Goal: Information Seeking & Learning: Learn about a topic

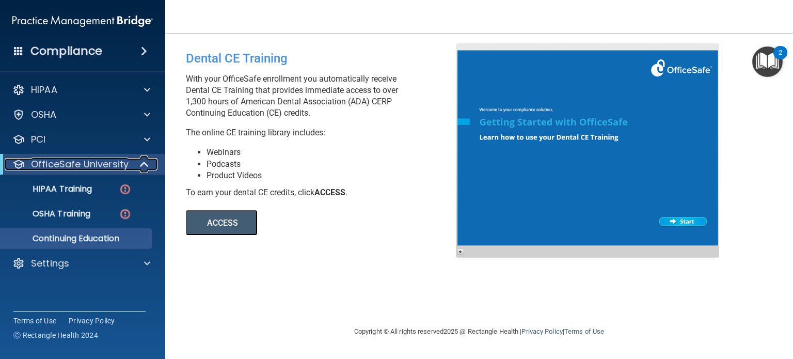
click at [143, 163] on span at bounding box center [145, 164] width 9 height 12
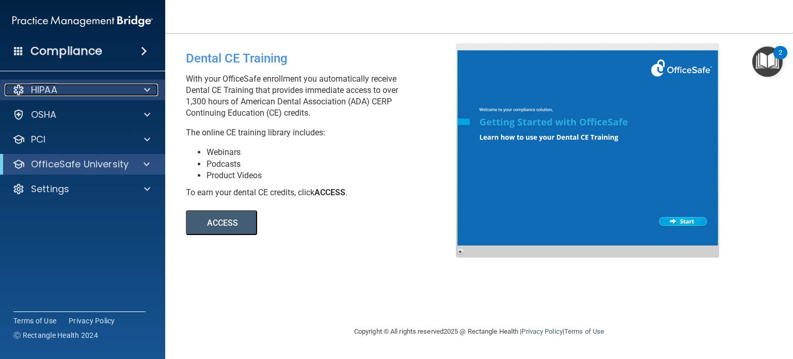
click at [107, 90] on div "HIPAA" at bounding box center [69, 90] width 128 height 12
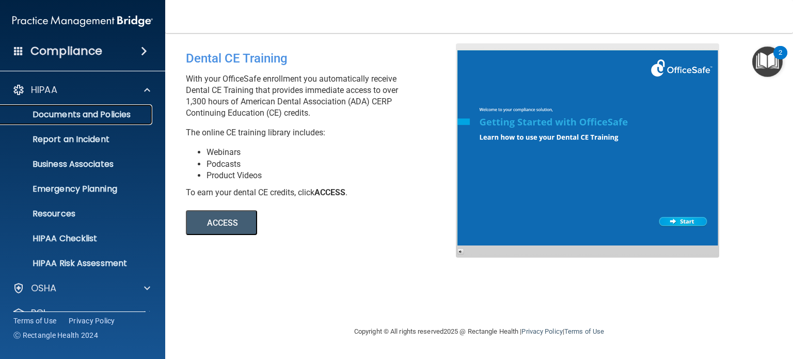
click at [92, 120] on link "Documents and Policies" at bounding box center [71, 114] width 163 height 21
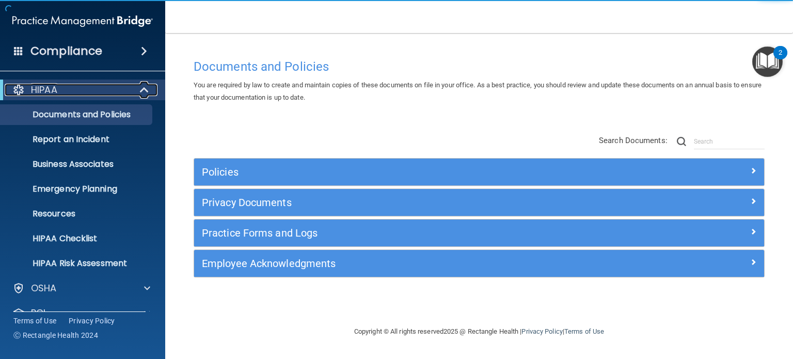
click at [145, 92] on span at bounding box center [145, 90] width 9 height 12
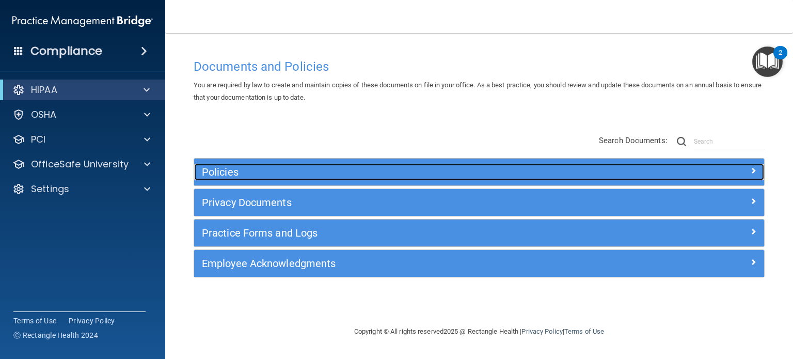
click at [239, 168] on h5 "Policies" at bounding box center [408, 171] width 412 height 11
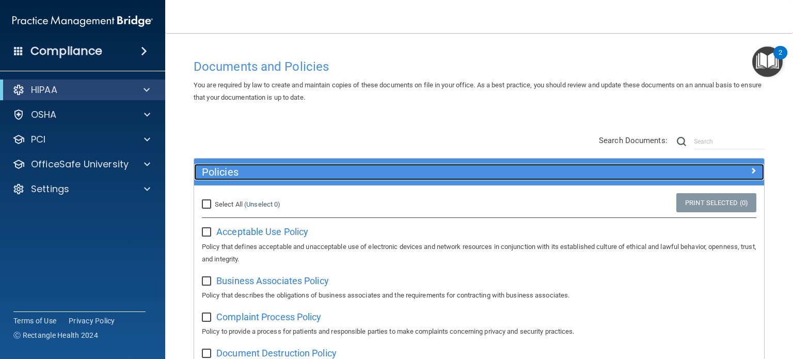
click at [750, 169] on span at bounding box center [753, 170] width 6 height 12
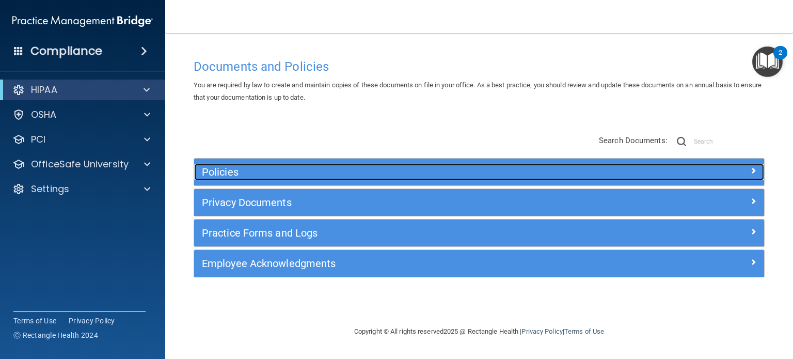
click at [531, 169] on h5 "Policies" at bounding box center [408, 171] width 412 height 11
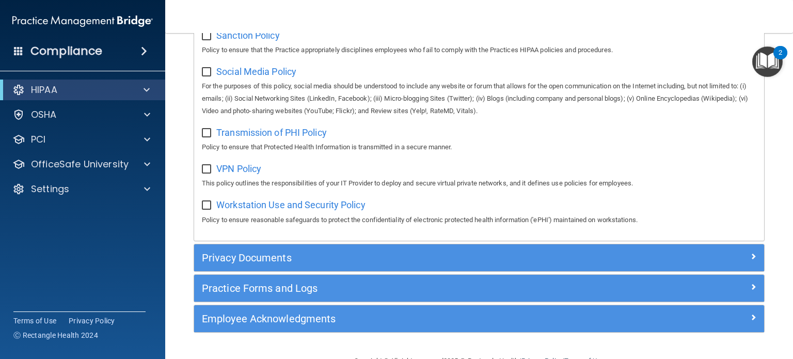
scroll to position [826, 0]
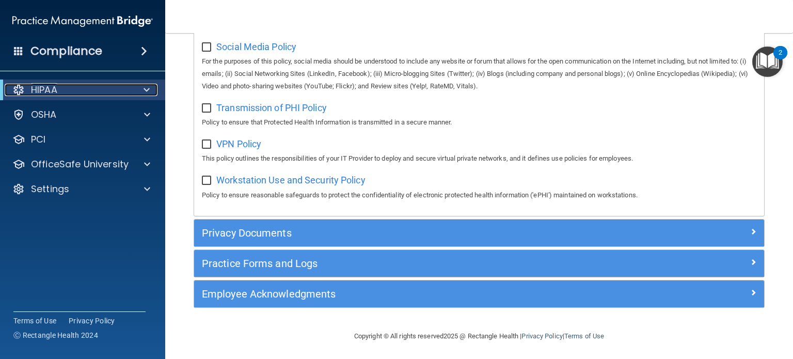
click at [144, 87] on span at bounding box center [147, 90] width 6 height 12
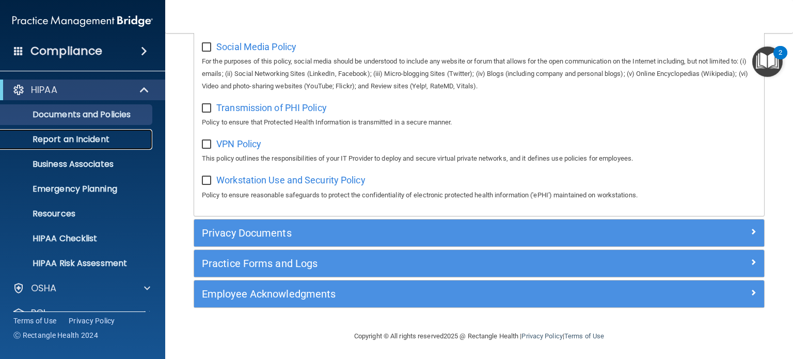
click at [91, 141] on p "Report an Incident" at bounding box center [77, 139] width 141 height 10
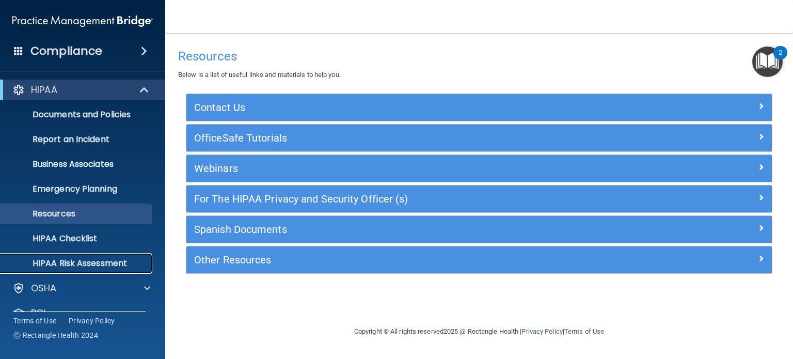
click at [129, 262] on p "HIPAA Risk Assessment" at bounding box center [77, 263] width 141 height 10
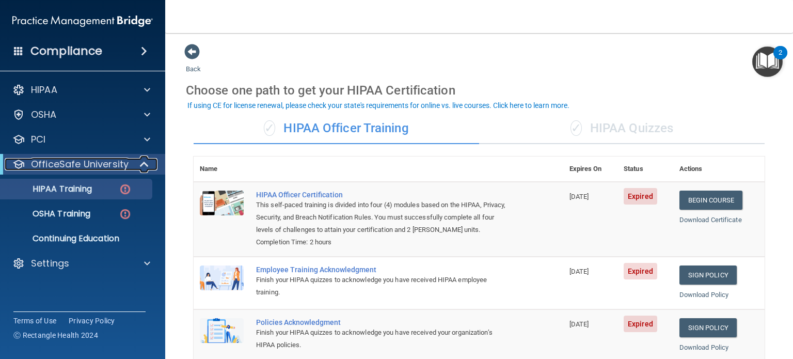
click at [141, 164] on span at bounding box center [145, 164] width 9 height 12
